Goal: Task Accomplishment & Management: Manage account settings

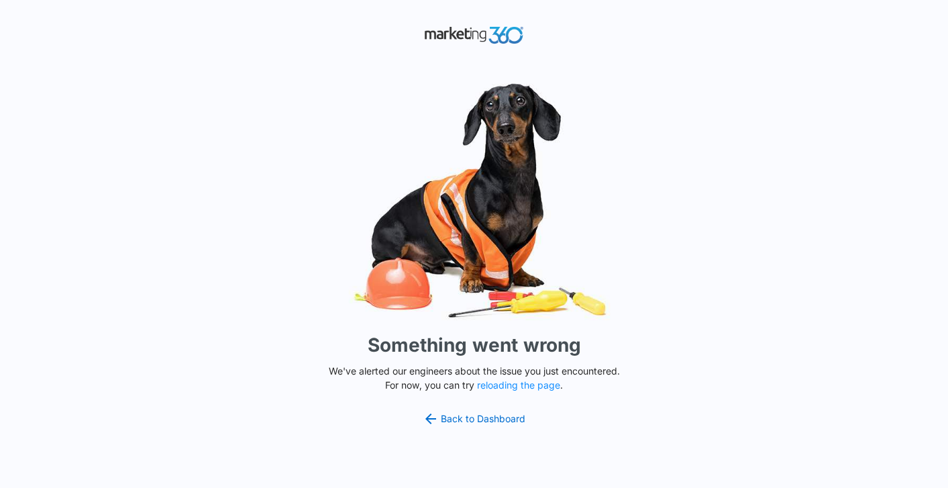
click at [474, 408] on div "Something went wrong We've alerted our engineers about the issue you just encou…" at bounding box center [474, 244] width 948 height 488
click at [474, 414] on link "Back to Dashboard" at bounding box center [474, 419] width 103 height 16
click at [521, 378] on p "We've alerted our engineers about the issue you just encountered. For now, you …" at bounding box center [474, 378] width 302 height 28
click at [515, 388] on button "reloading the page" at bounding box center [518, 385] width 83 height 11
click at [460, 415] on link "Back to Dashboard" at bounding box center [474, 419] width 103 height 16
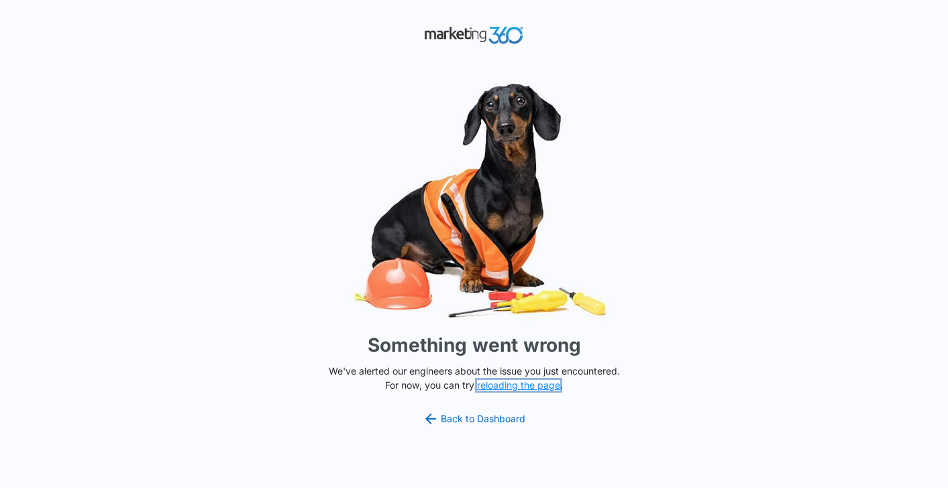
click at [507, 385] on button "reloading the page" at bounding box center [518, 385] width 83 height 11
click at [509, 415] on link "Back to Dashboard" at bounding box center [474, 419] width 103 height 16
